Goal: Information Seeking & Learning: Learn about a topic

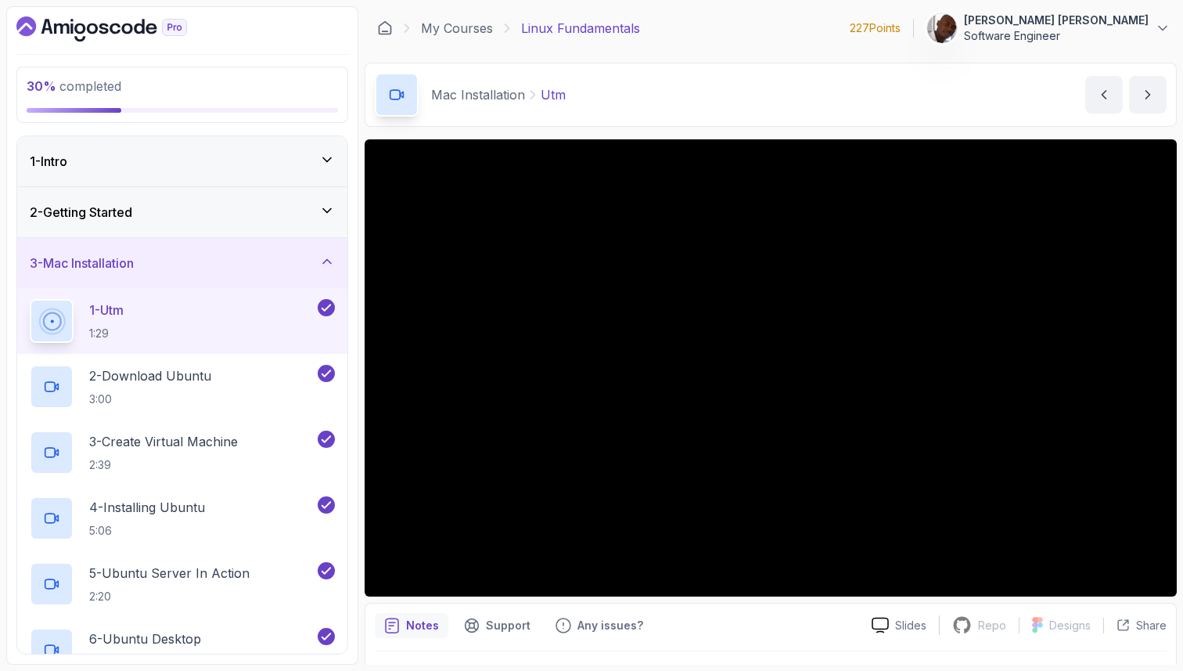
click at [189, 270] on div "3 - Mac Installation" at bounding box center [182, 263] width 305 height 19
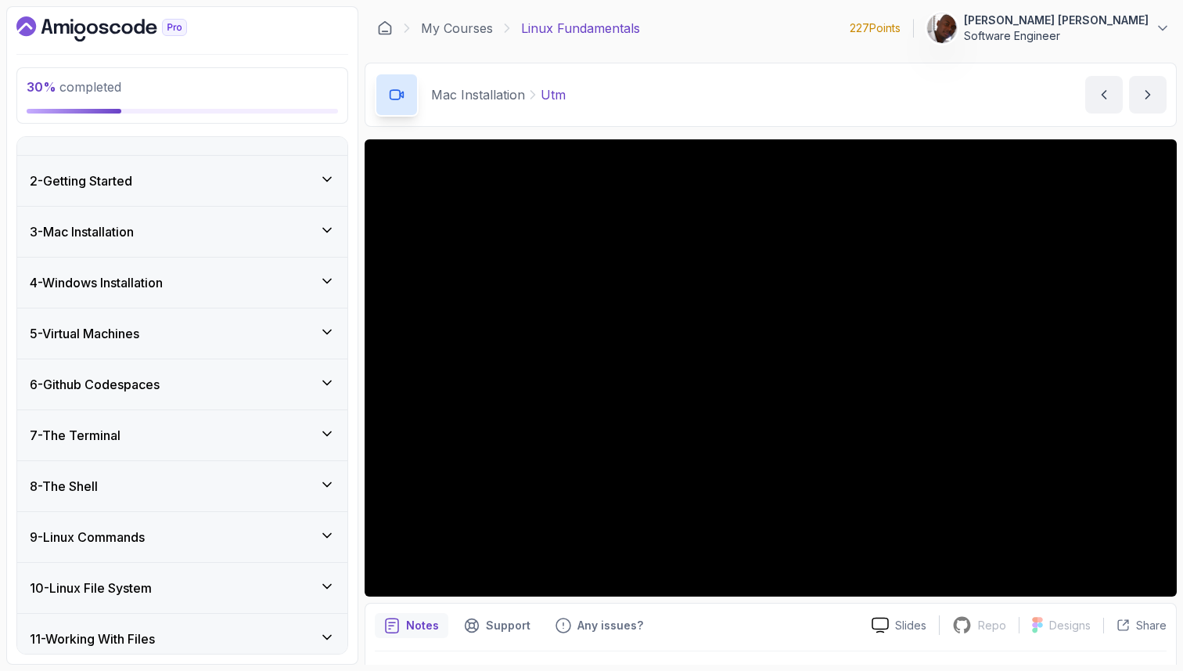
scroll to position [45, 0]
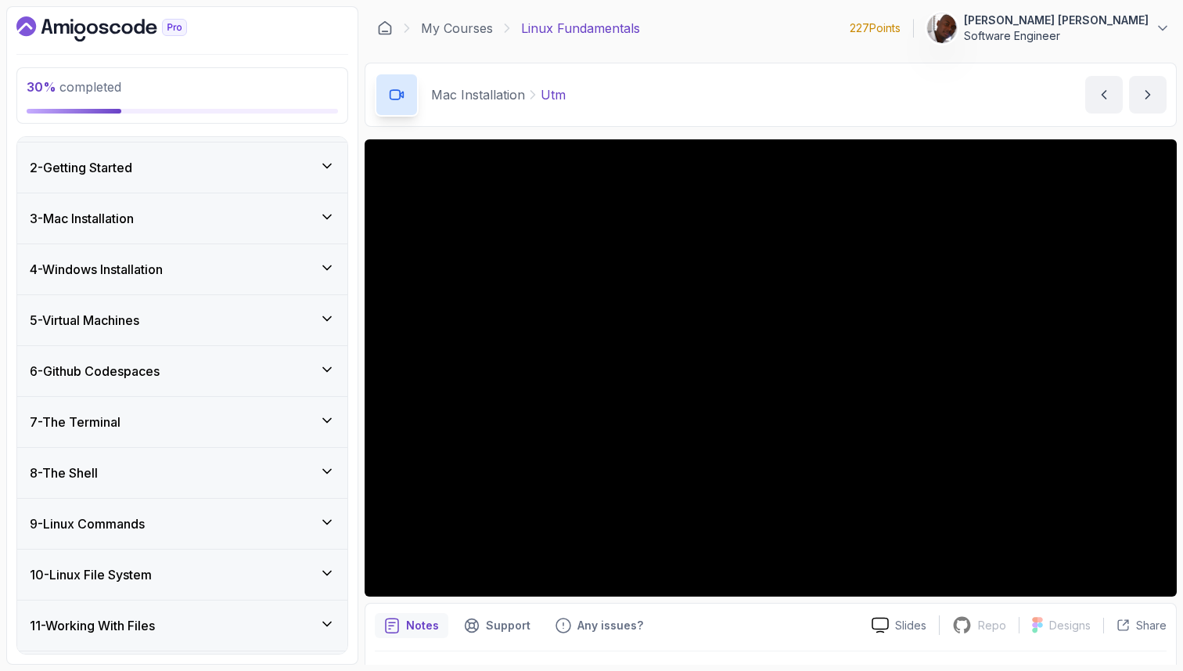
click at [203, 430] on div "7 - The Terminal" at bounding box center [182, 421] width 305 height 19
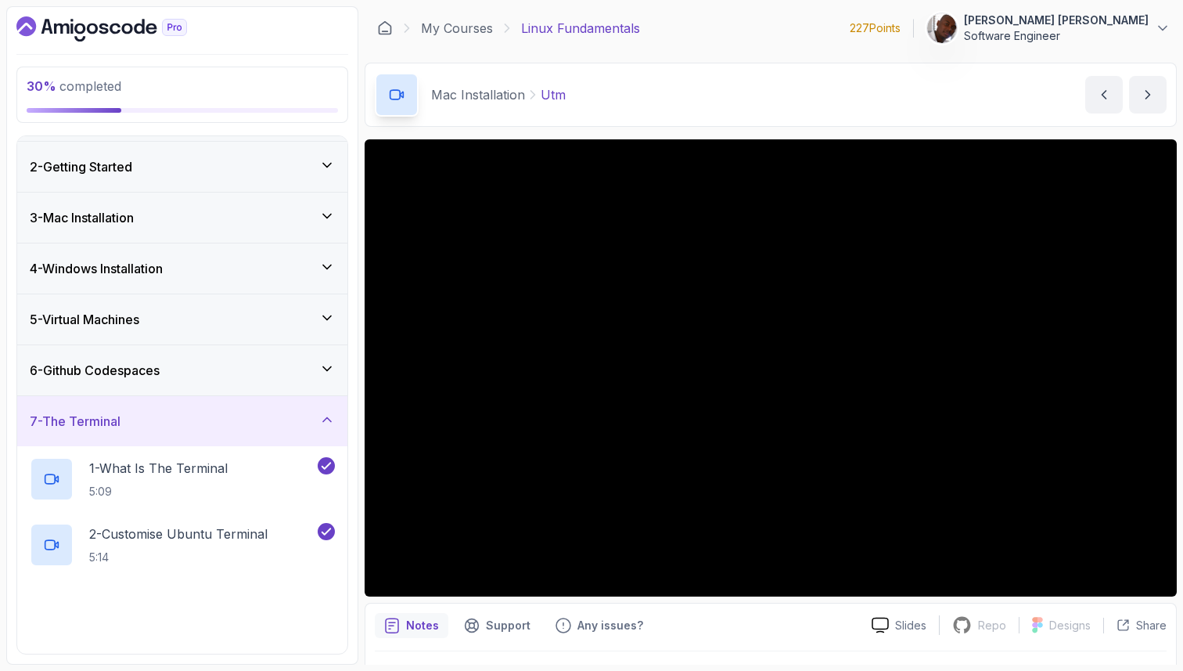
click at [201, 390] on div "6 - Github Codespaces" at bounding box center [182, 370] width 330 height 50
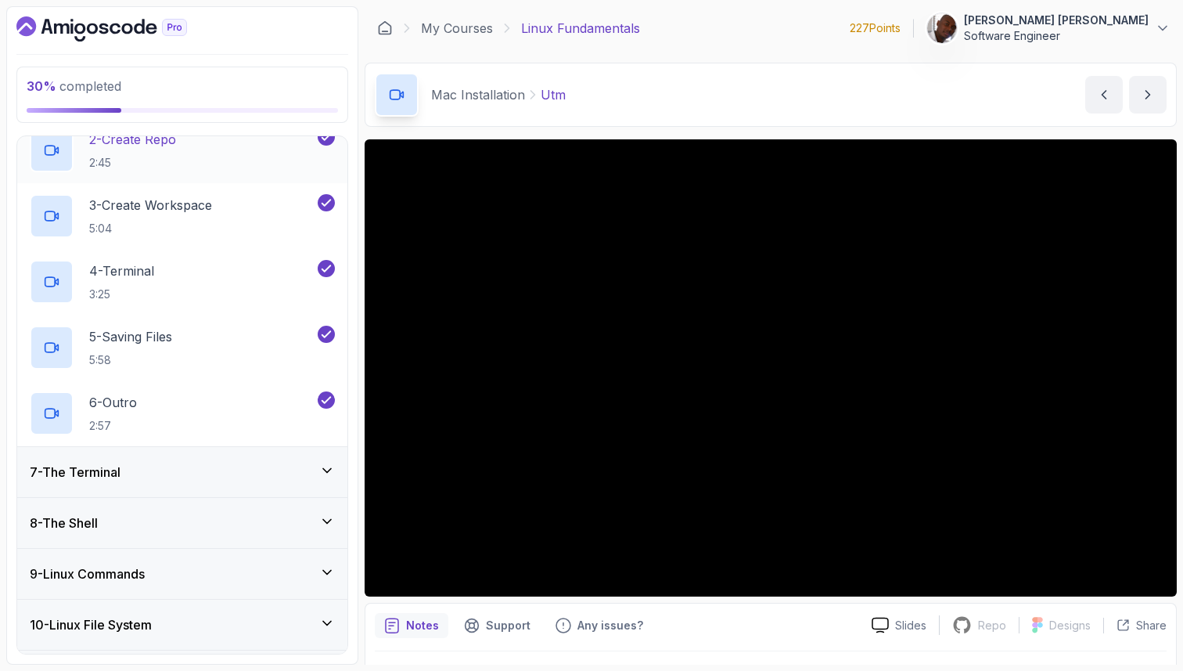
scroll to position [386, 0]
click at [232, 347] on div "5 - Saving Files 5:58" at bounding box center [172, 351] width 285 height 44
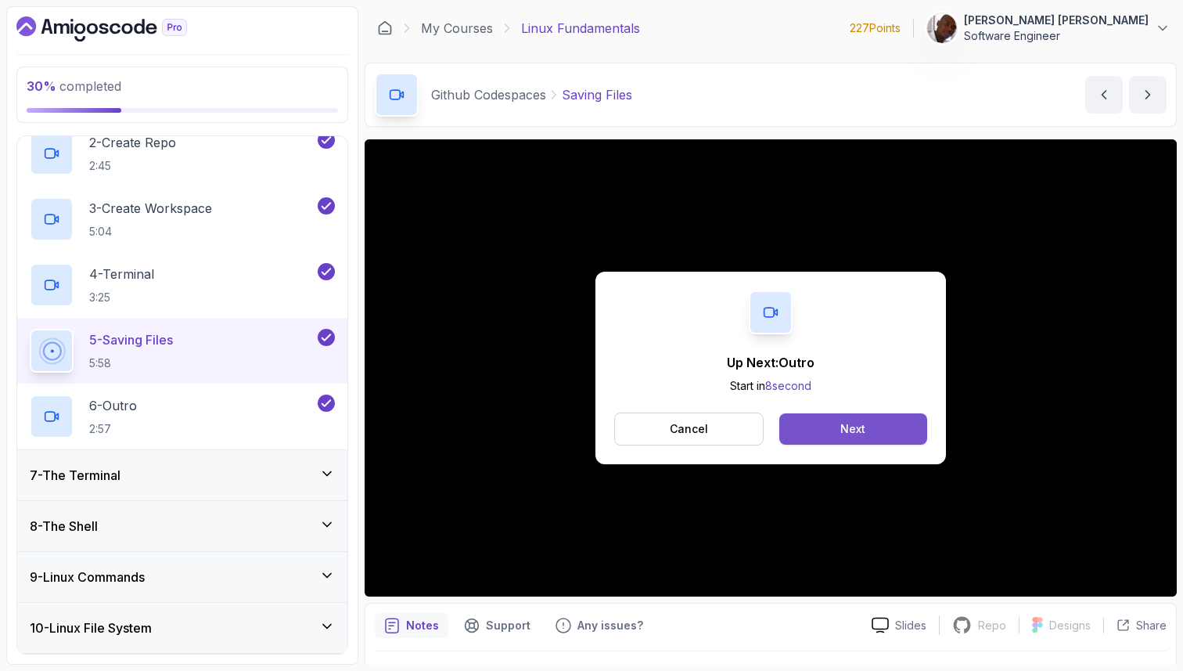
click at [842, 434] on div "Next" at bounding box center [852, 429] width 25 height 16
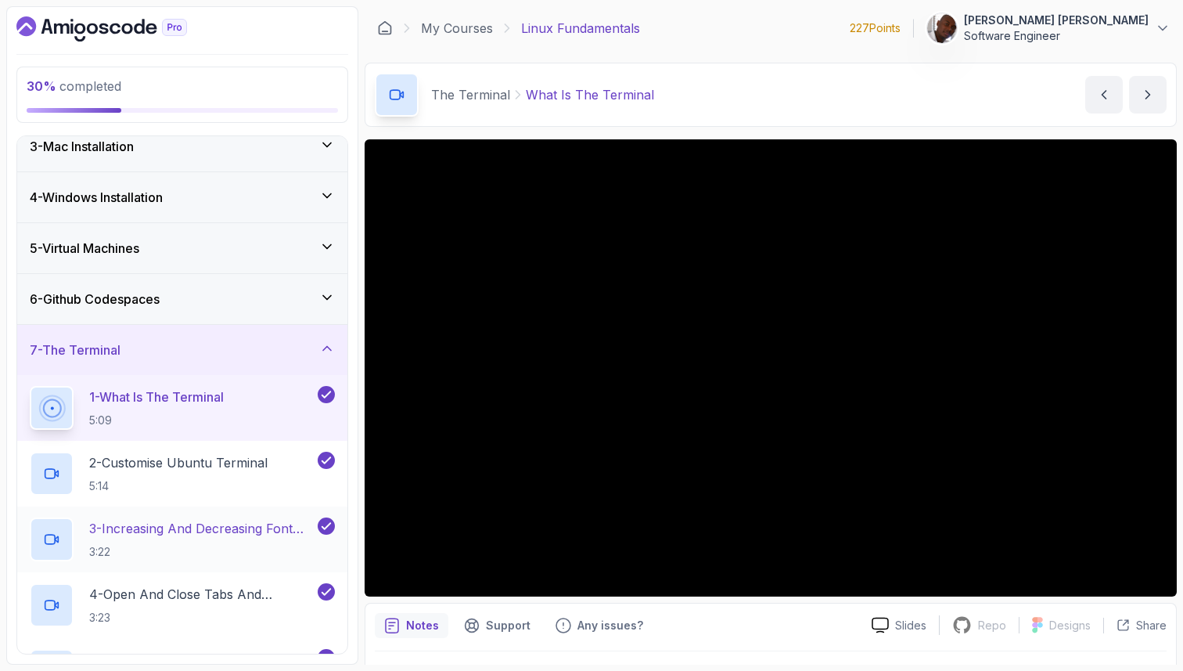
scroll to position [124, 0]
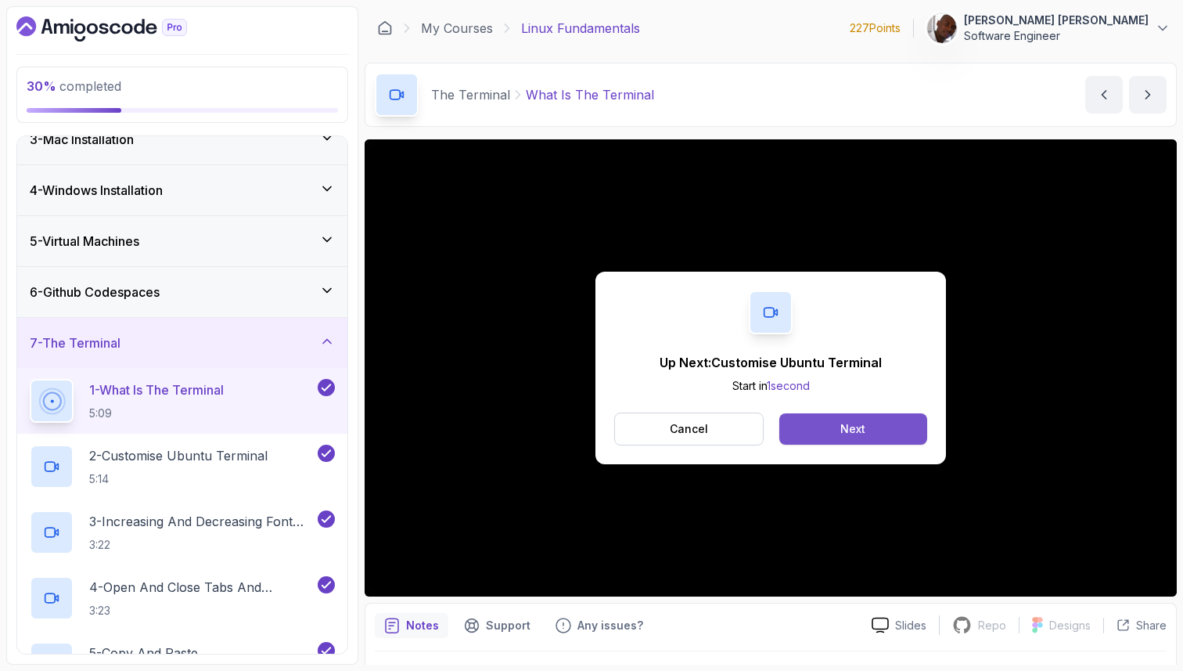
click at [842, 430] on div "Next" at bounding box center [852, 429] width 25 height 16
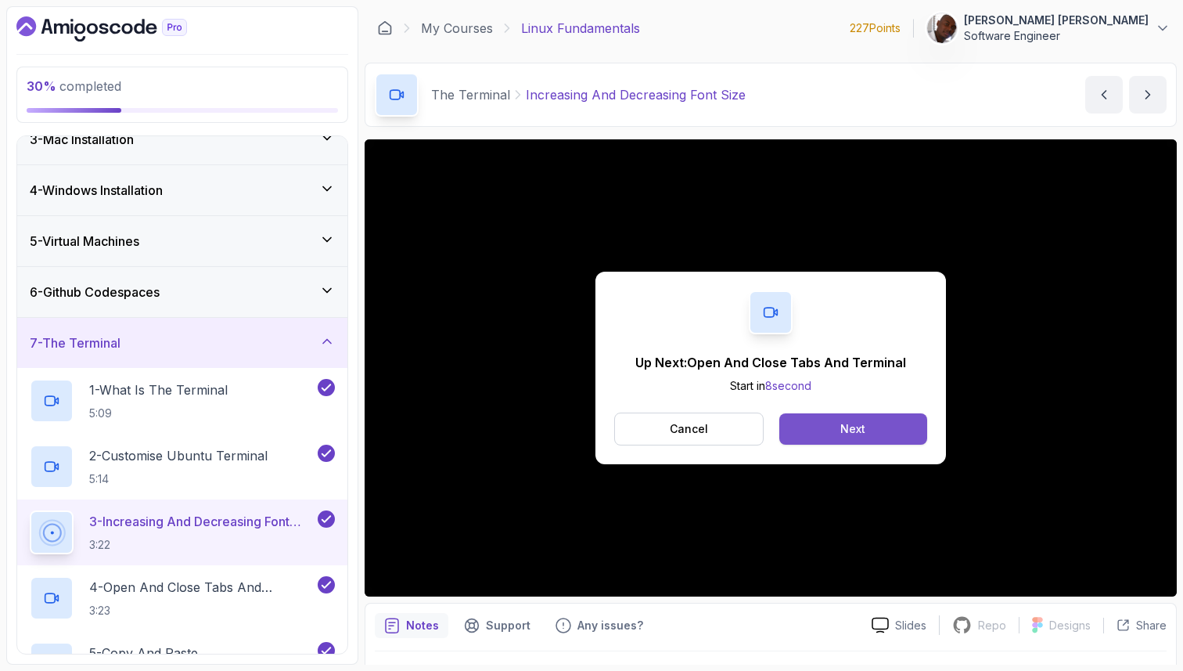
click at [858, 432] on div "Next" at bounding box center [852, 429] width 25 height 16
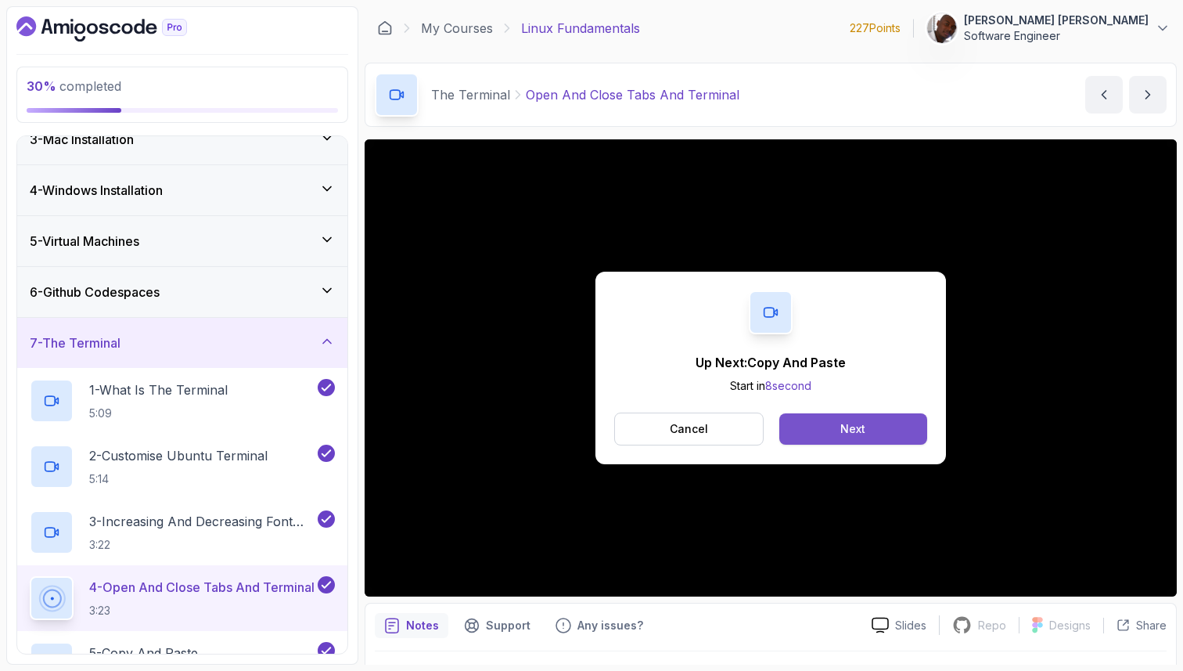
click at [880, 426] on button "Next" at bounding box center [853, 428] width 148 height 31
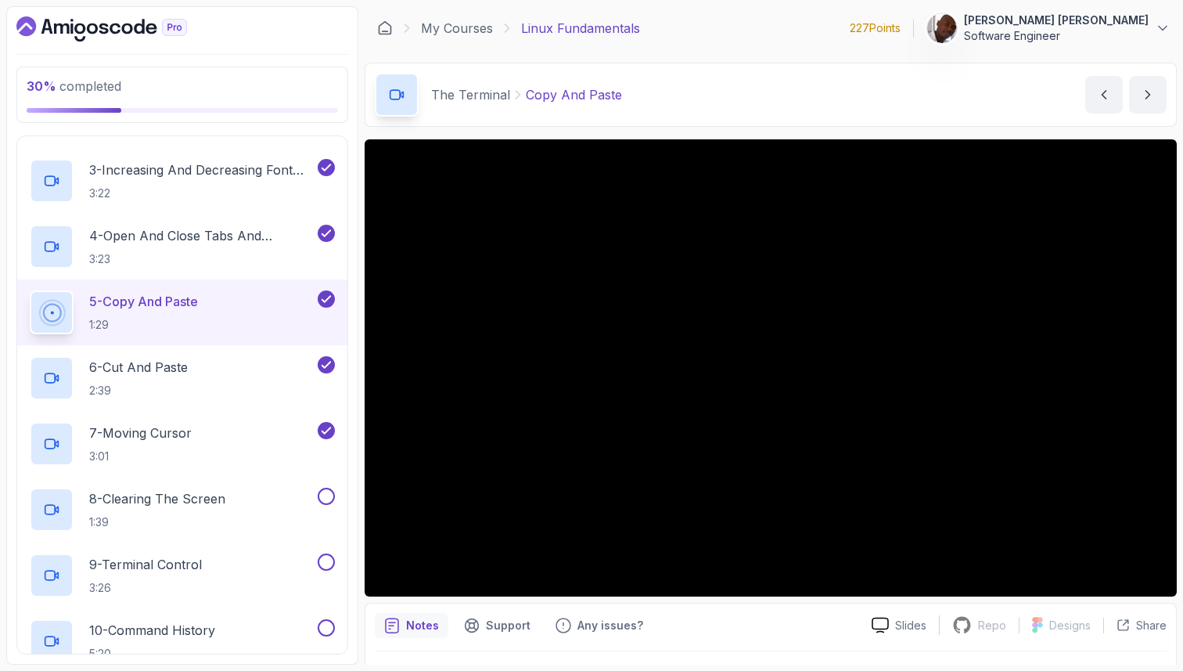
scroll to position [490, 0]
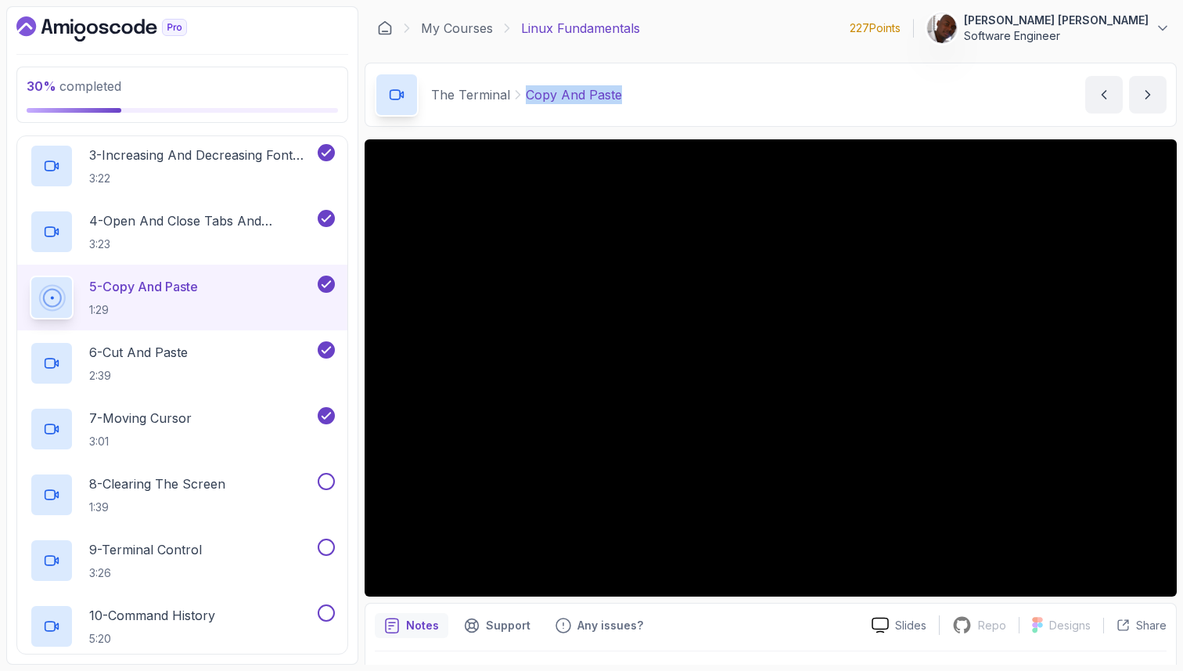
drag, startPoint x: 637, startPoint y: 100, endPoint x: 527, endPoint y: 99, distance: 110.3
click at [527, 99] on div "The Terminal Copy And Paste Copy And Paste by nelson" at bounding box center [771, 95] width 812 height 64
copy p "Copy And Paste"
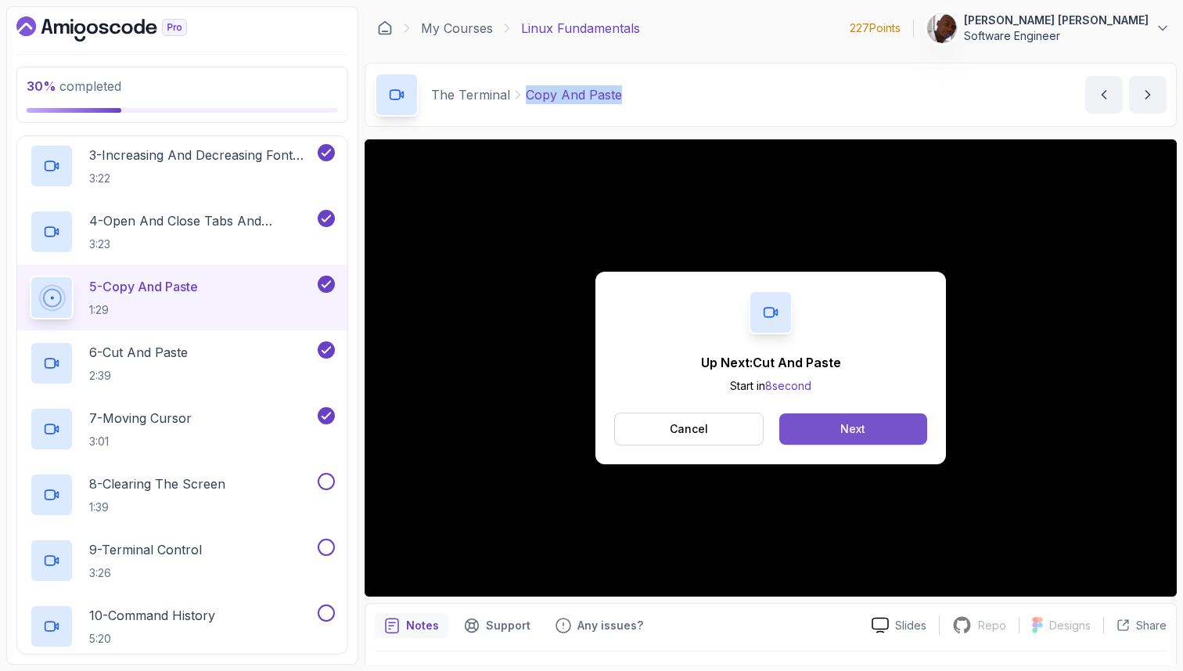
click at [869, 432] on button "Next" at bounding box center [853, 428] width 148 height 31
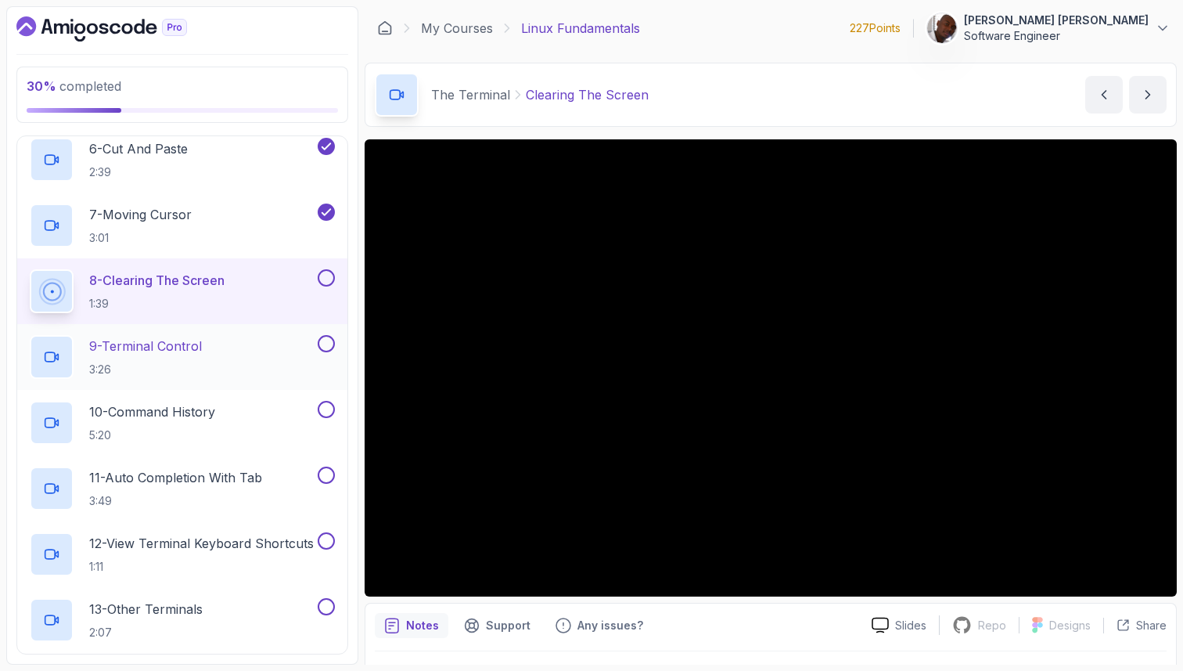
scroll to position [689, 0]
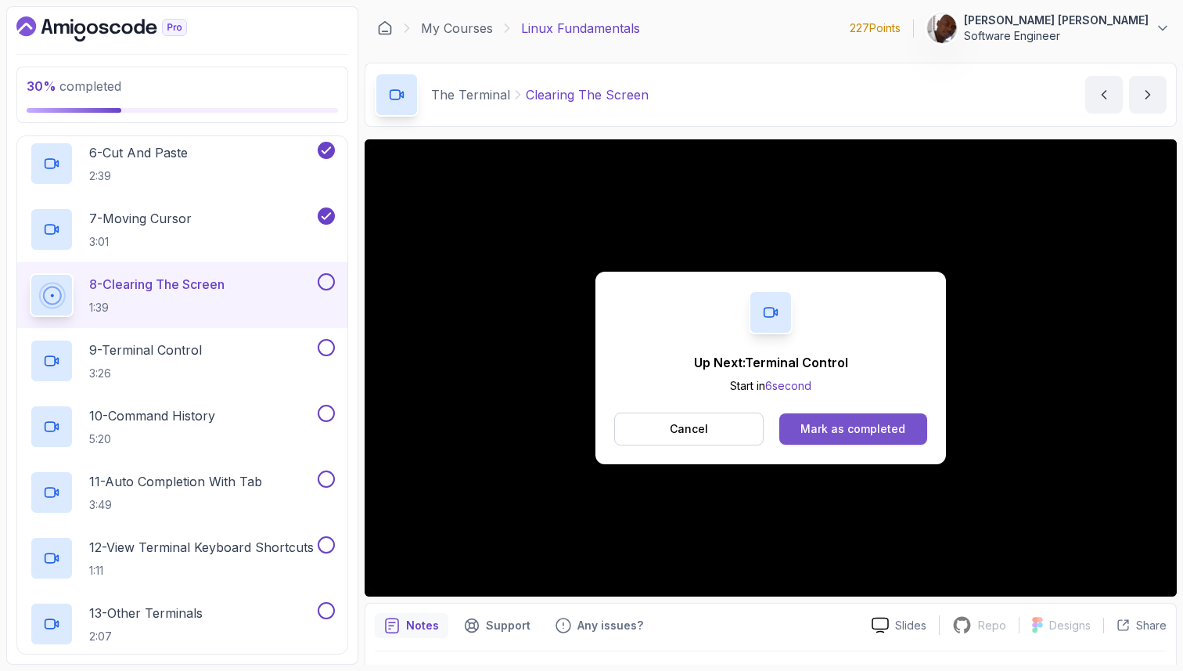
click at [837, 427] on div "Mark as completed" at bounding box center [853, 429] width 105 height 16
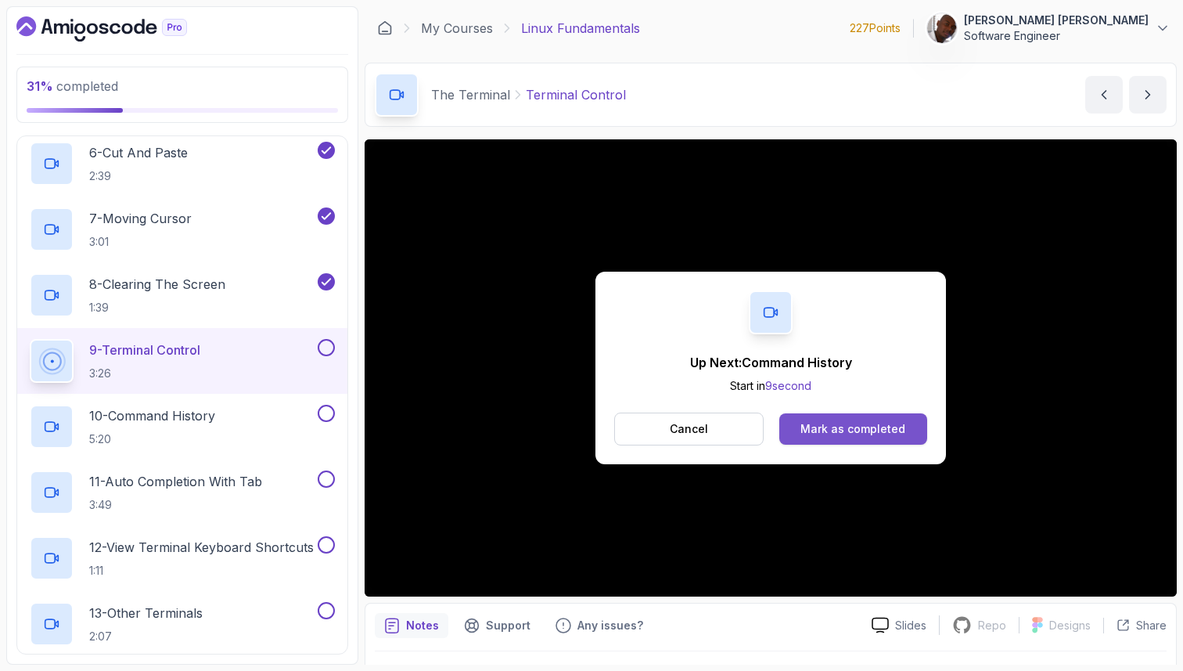
click at [862, 430] on div "Mark as completed" at bounding box center [853, 429] width 105 height 16
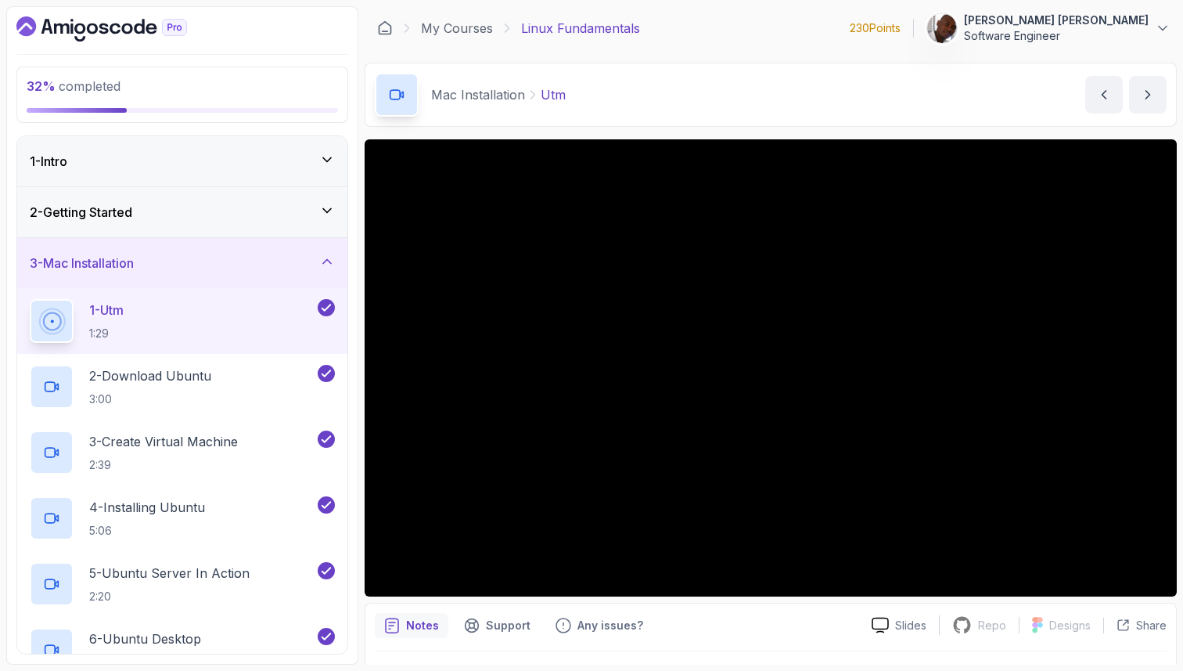
click at [247, 268] on div "3 - Mac Installation" at bounding box center [182, 263] width 305 height 19
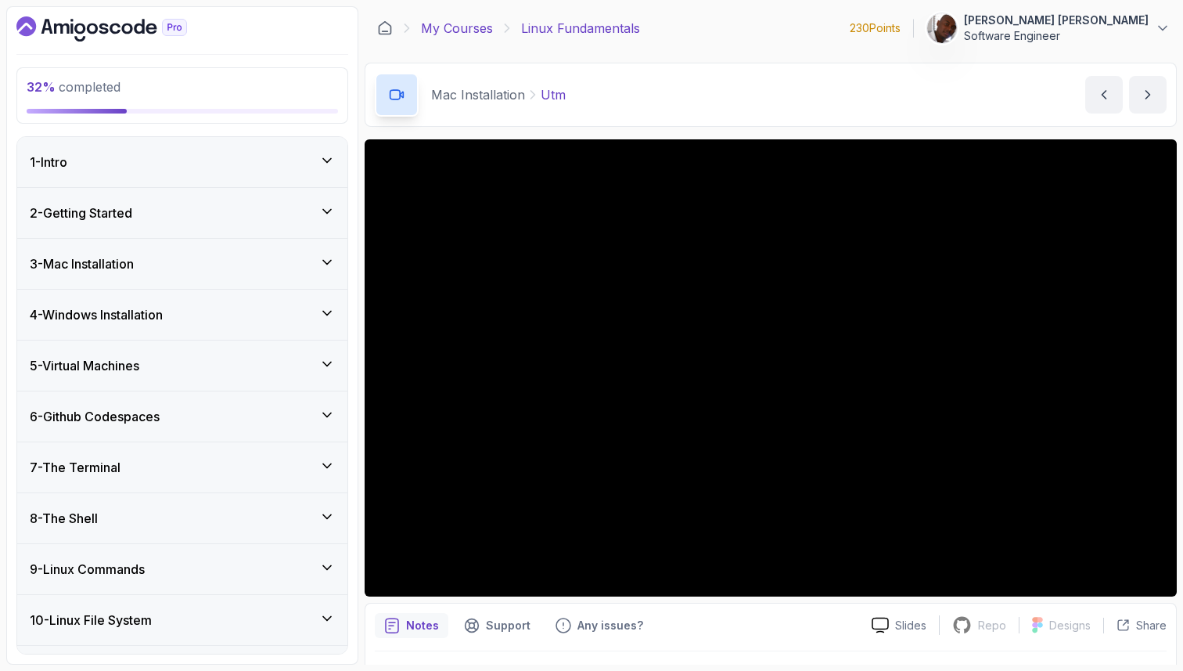
click at [446, 28] on link "My Courses" at bounding box center [457, 28] width 72 height 19
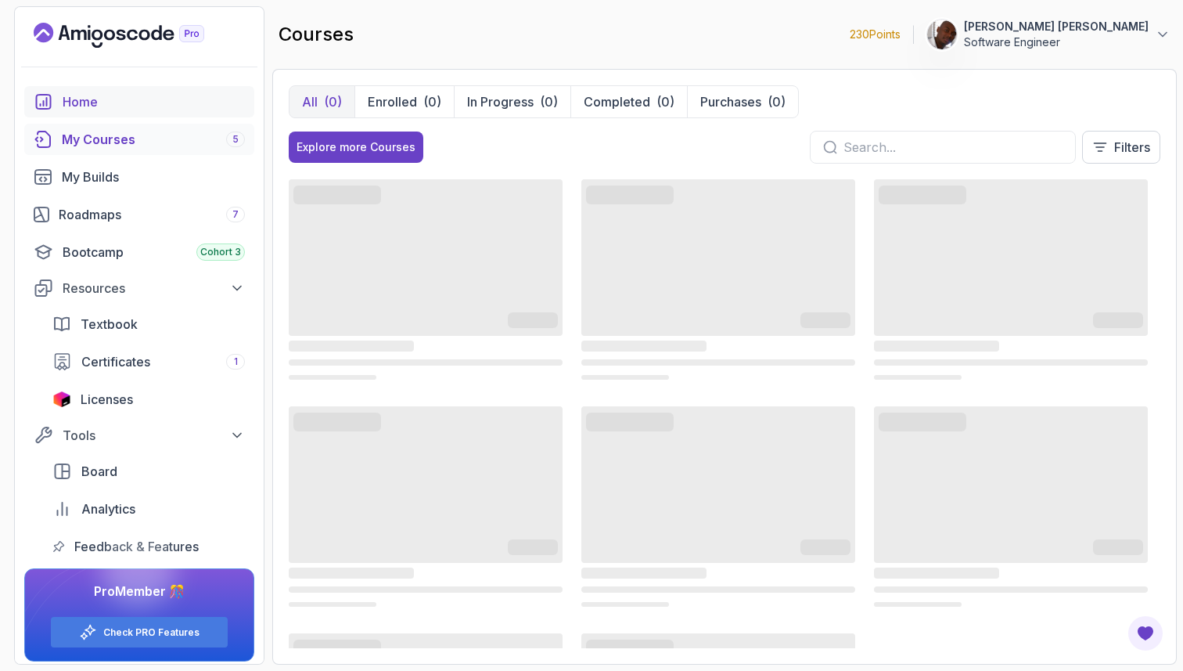
click at [107, 103] on div "Home" at bounding box center [154, 101] width 182 height 19
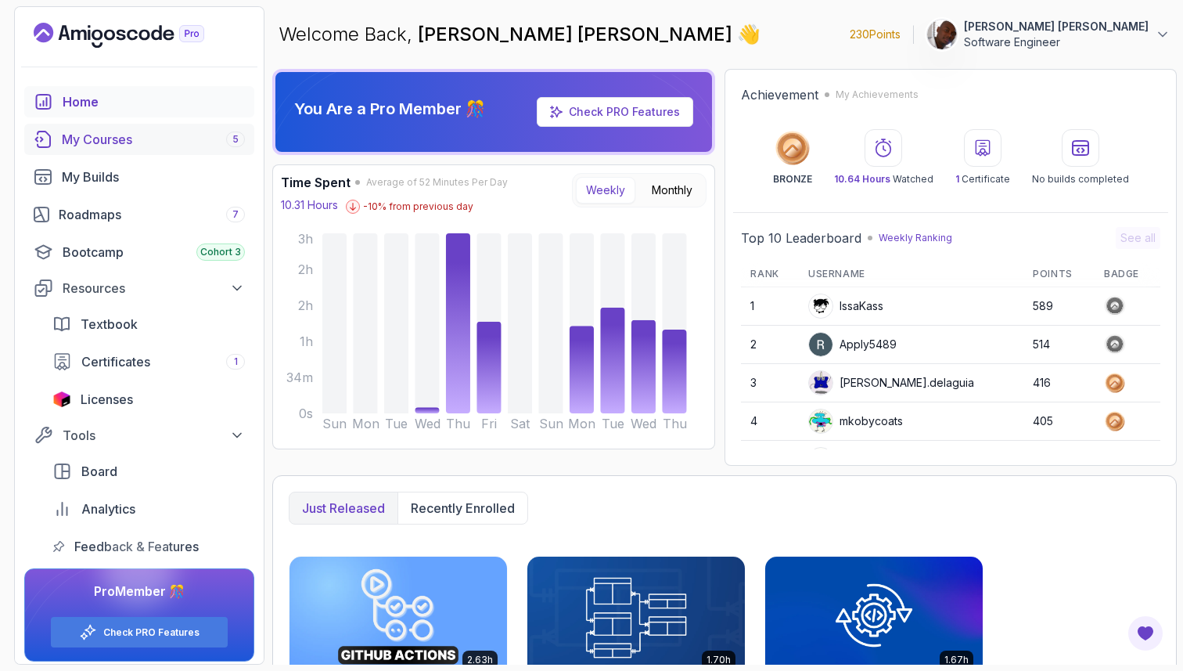
click at [124, 146] on div "My Courses 5" at bounding box center [153, 139] width 183 height 19
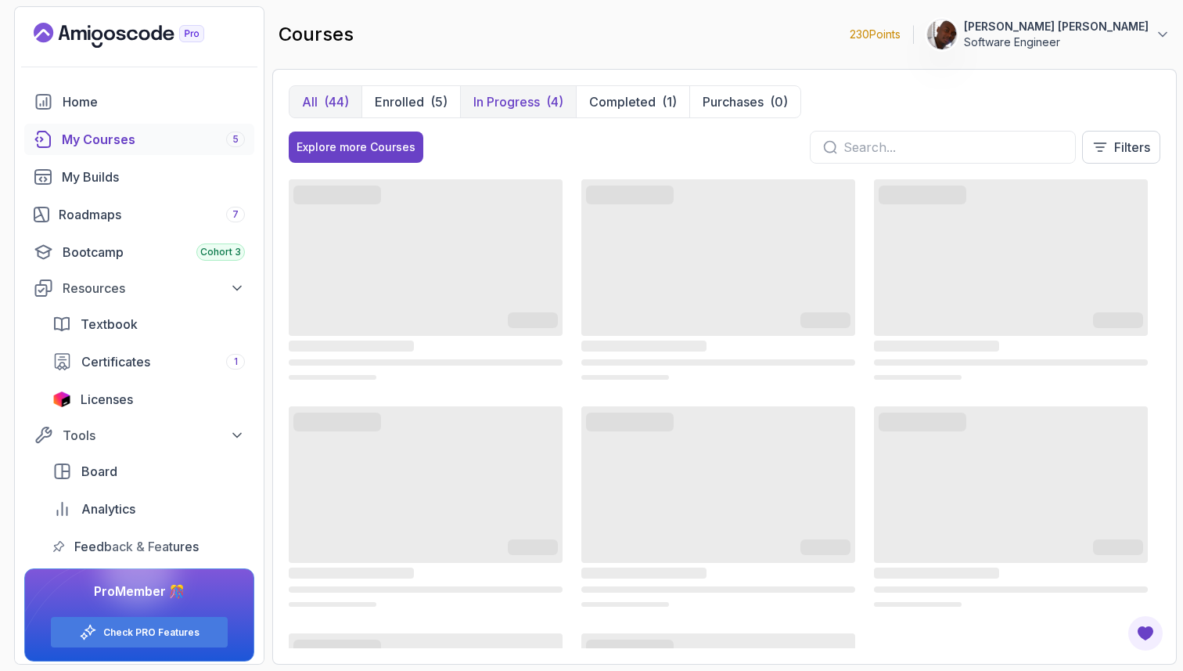
click at [520, 103] on p "In Progress" at bounding box center [506, 101] width 67 height 19
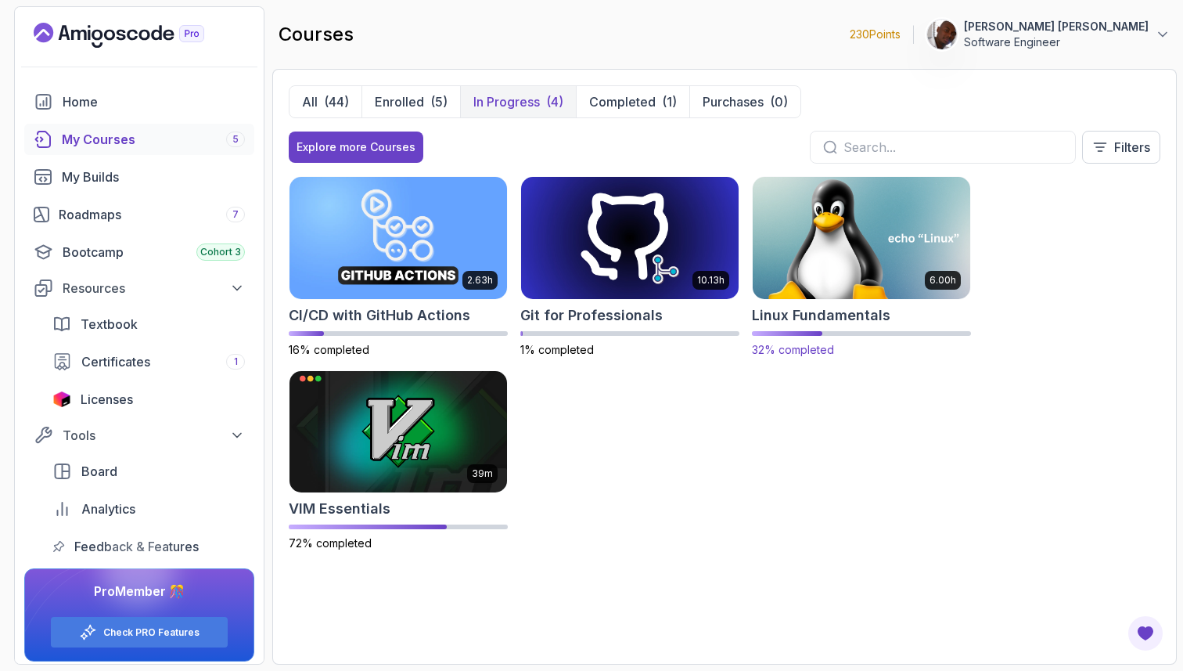
click at [856, 267] on img at bounding box center [861, 238] width 229 height 128
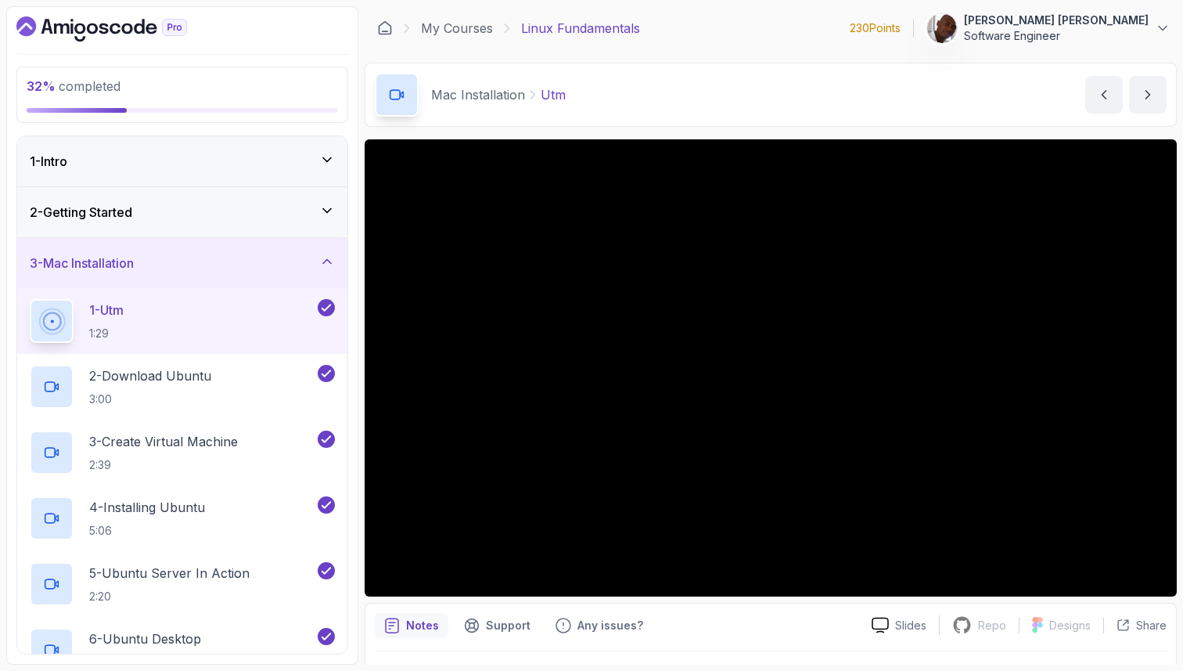
click at [232, 268] on div "3 - Mac Installation" at bounding box center [182, 263] width 305 height 19
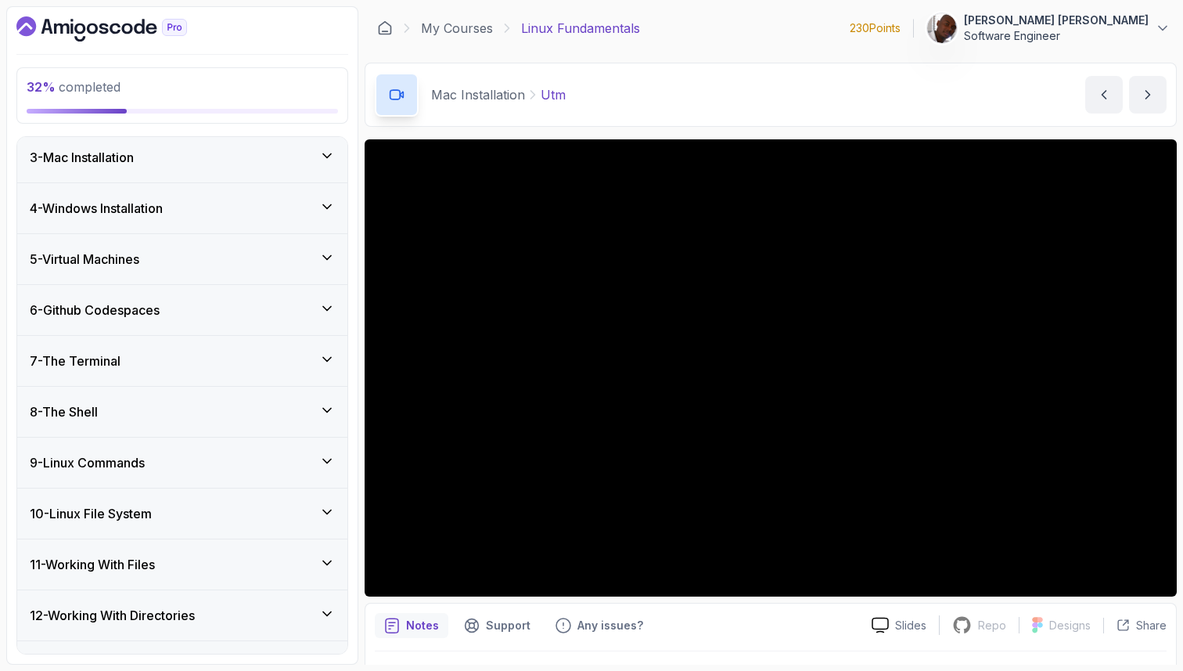
scroll to position [116, 0]
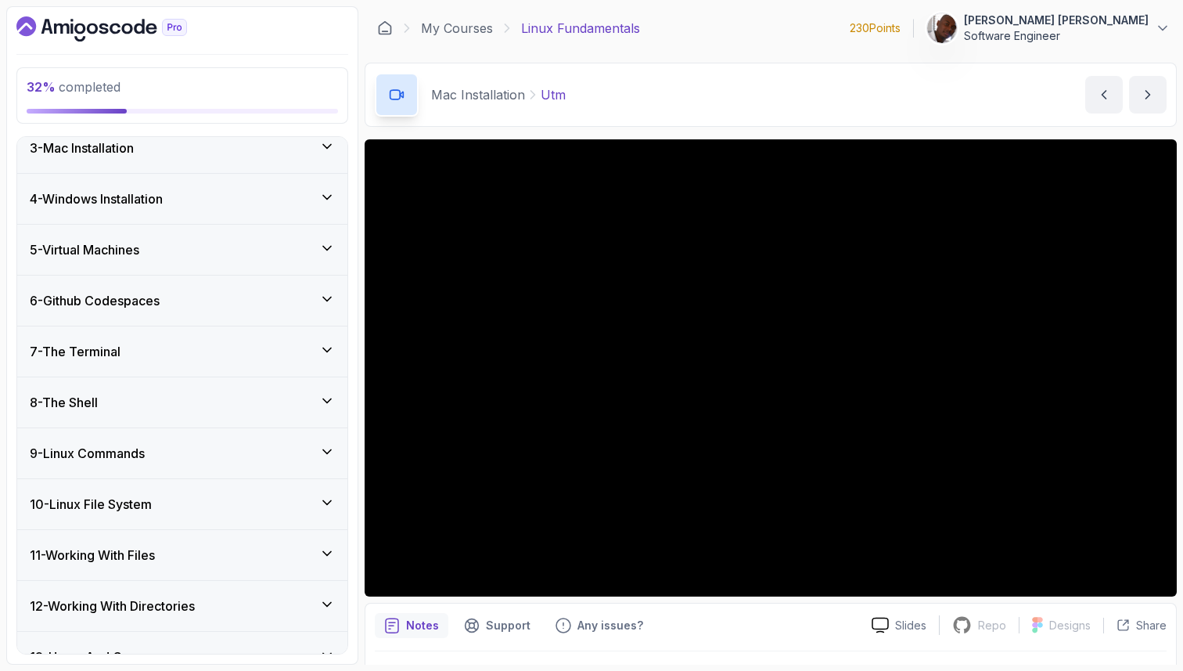
click at [214, 349] on div "7 - The Terminal" at bounding box center [182, 351] width 305 height 19
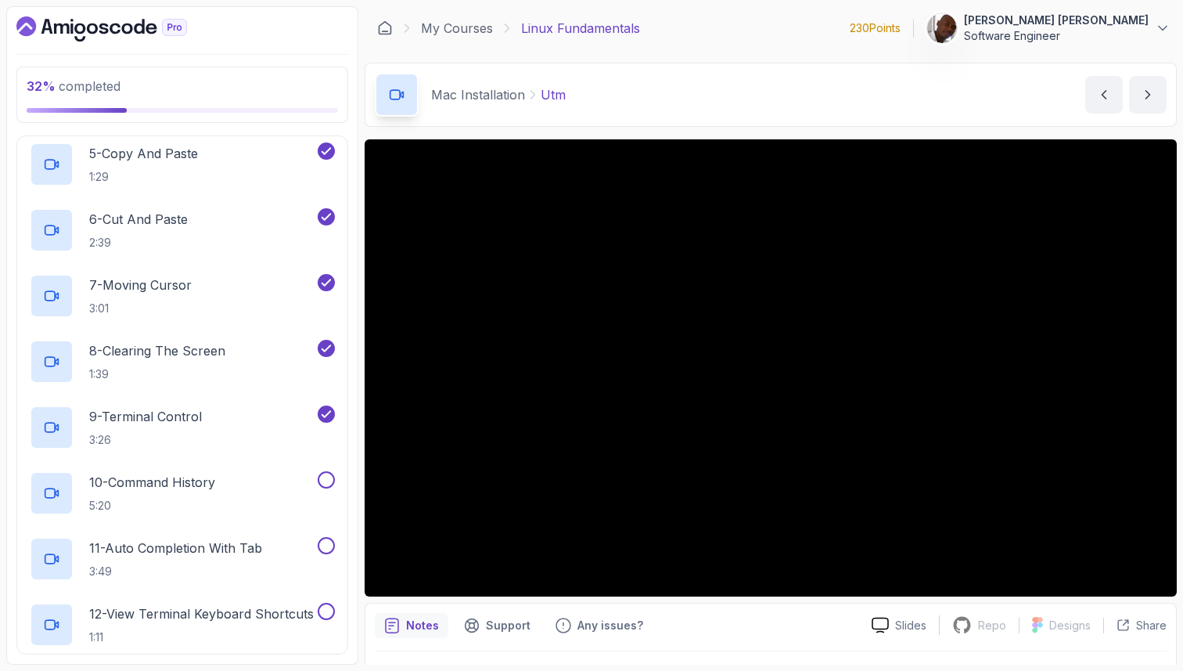
scroll to position [659, 0]
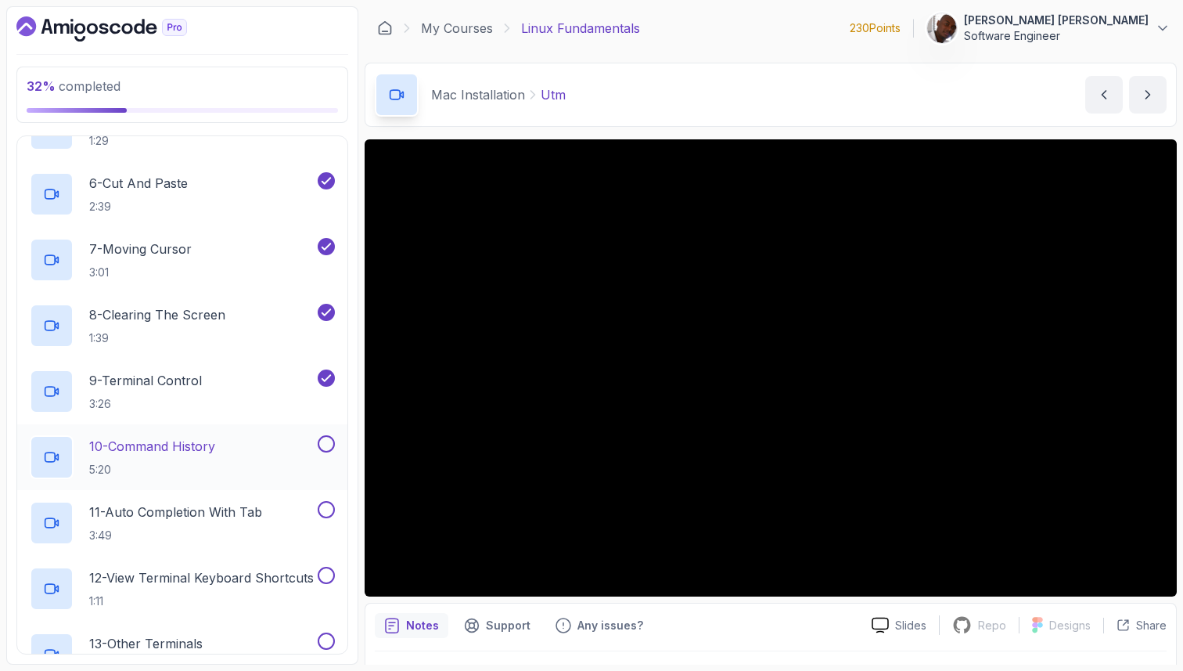
click at [215, 451] on p "10 - Command History" at bounding box center [152, 446] width 126 height 19
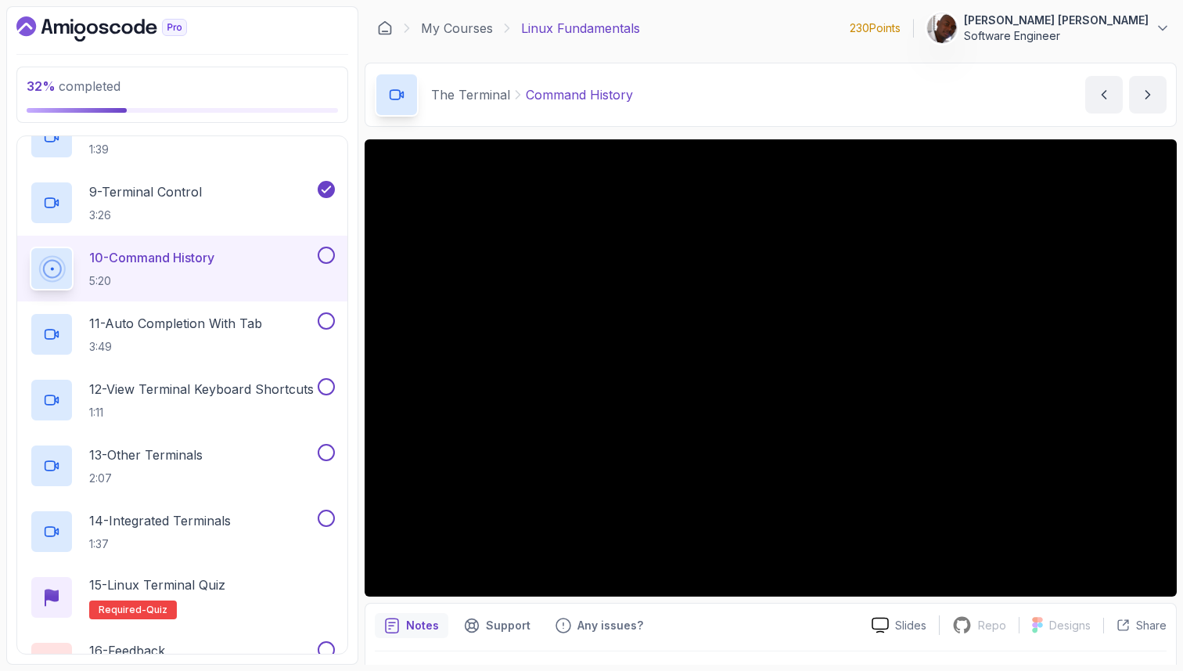
scroll to position [852, 0]
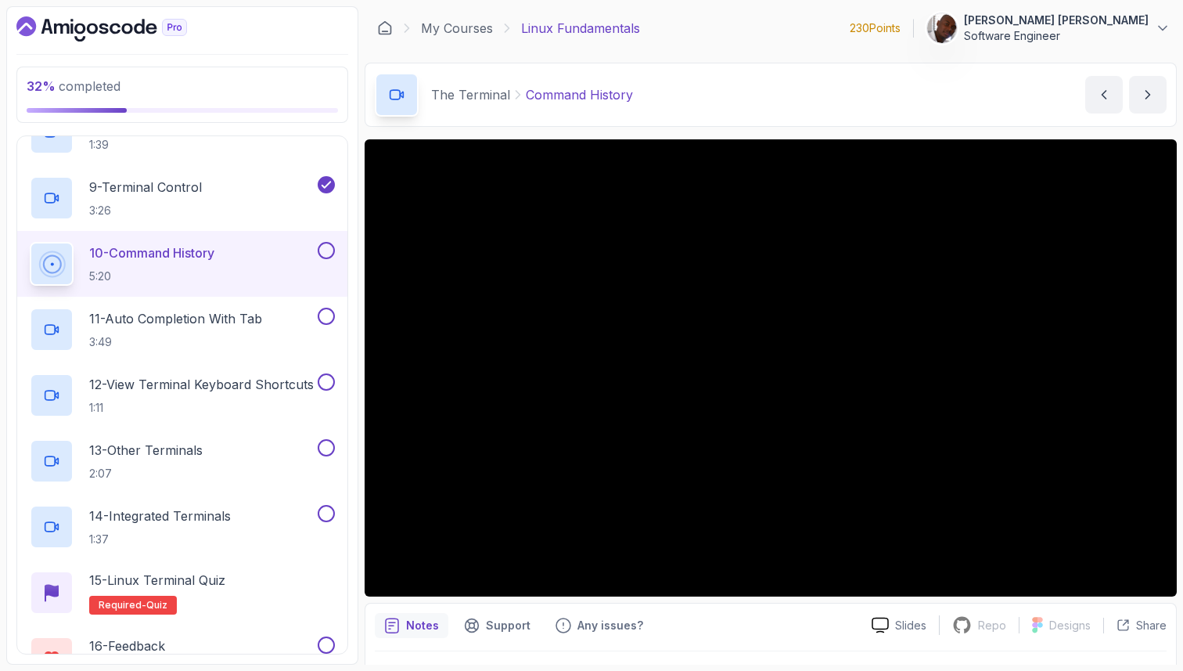
click at [292, 250] on div "10 - Command History 5:20" at bounding box center [172, 264] width 285 height 44
click at [333, 254] on button at bounding box center [326, 250] width 17 height 17
click at [326, 255] on button at bounding box center [326, 250] width 17 height 17
click at [319, 260] on button "10 - Command History 5:20" at bounding box center [182, 264] width 305 height 44
click at [326, 254] on button at bounding box center [326, 250] width 17 height 17
